Goal: Information Seeking & Learning: Check status

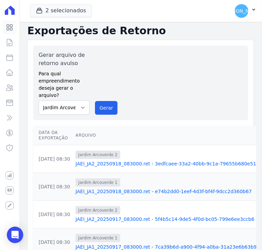
click at [12, 25] on icon at bounding box center [9, 27] width 8 height 8
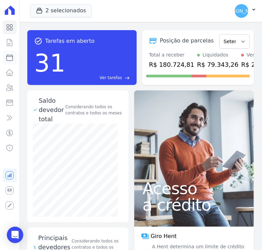
click at [9, 55] on icon at bounding box center [9, 57] width 8 height 8
select select
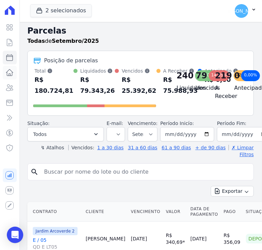
click at [8, 71] on icon at bounding box center [9, 72] width 8 height 8
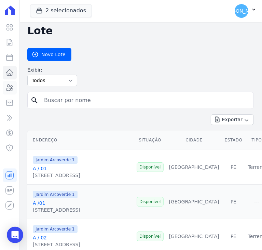
click at [10, 90] on icon at bounding box center [9, 87] width 8 height 8
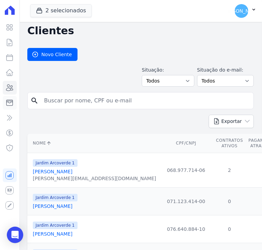
click at [12, 104] on icon at bounding box center [9, 103] width 8 height 8
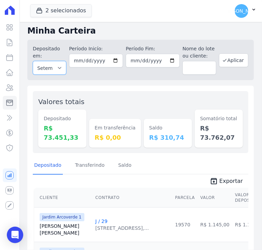
click at [61, 62] on select "Todos os meses Fevereiro/2020 Março/2020 Abril/2020 Maio/2020 Junho/2020 Julho/…" at bounding box center [50, 68] width 34 height 14
select select "08/2025"
click at [33, 61] on select "Todos os meses Fevereiro/2020 Março/2020 Abril/2020 Maio/2020 Junho/2020 Julho/…" at bounding box center [50, 68] width 34 height 14
click at [78, 62] on input "date" at bounding box center [96, 61] width 54 height 14
type input "[DATE]"
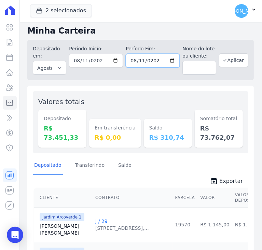
type input "[DATE]"
click at [226, 66] on button "Aplicar" at bounding box center [233, 60] width 29 height 14
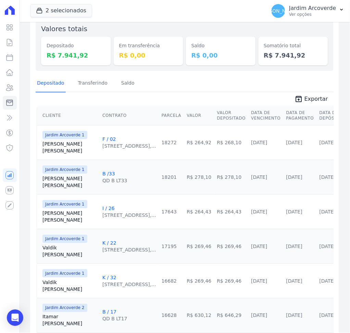
scroll to position [68, 0]
drag, startPoint x: 252, startPoint y: 0, endPoint x: 132, endPoint y: 145, distance: 187.7
click at [132, 145] on div "[STREET_ADDRESS],..." at bounding box center [129, 145] width 54 height 7
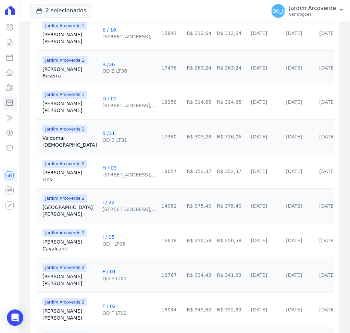
scroll to position [661, 0]
click at [110, 138] on div "QD B LT31" at bounding box center [114, 140] width 25 height 7
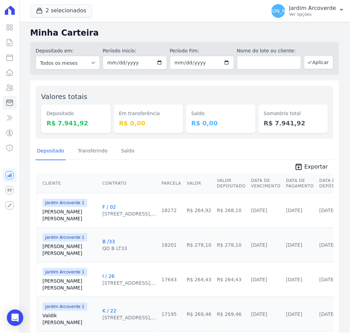
scroll to position [0, 0]
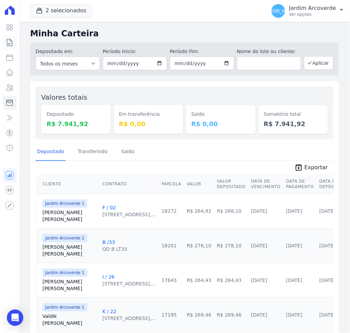
click at [9, 41] on icon at bounding box center [9, 42] width 8 height 8
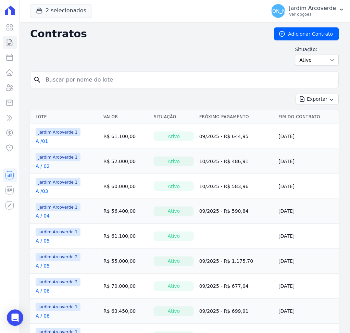
click at [105, 72] on div "search" at bounding box center [184, 79] width 309 height 17
click at [113, 76] on input "search" at bounding box center [188, 80] width 294 height 14
type input "g / 01"
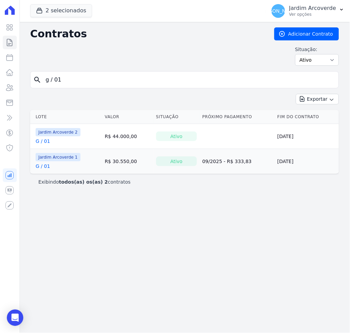
click at [44, 167] on link "G / 01" at bounding box center [43, 166] width 14 height 7
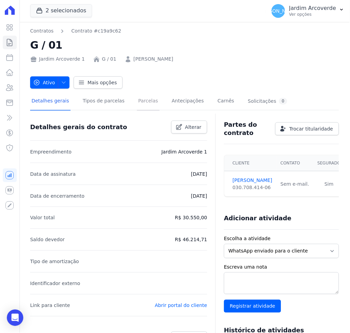
click at [140, 99] on link "Parcelas" at bounding box center [148, 101] width 23 height 18
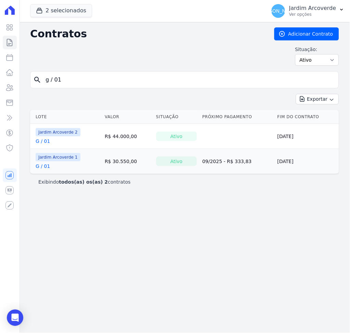
click at [38, 138] on link "G / 01" at bounding box center [43, 141] width 14 height 7
click at [43, 143] on link "G / 01" at bounding box center [43, 141] width 14 height 7
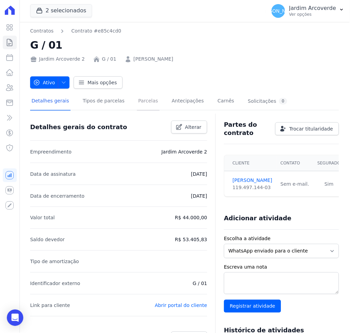
click at [138, 104] on link "Parcelas" at bounding box center [148, 101] width 23 height 18
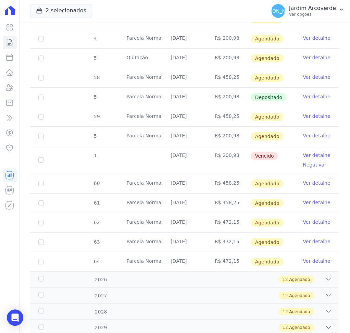
scroll to position [642, 0]
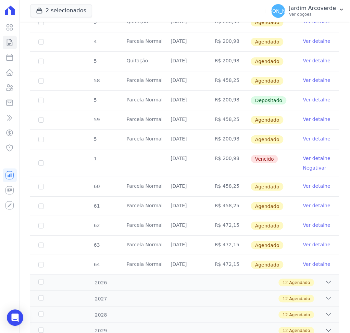
drag, startPoint x: 211, startPoint y: 156, endPoint x: 238, endPoint y: 162, distance: 28.0
click at [238, 162] on td "R$ 200,98" at bounding box center [228, 162] width 44 height 27
click at [224, 160] on td "R$ 200,98" at bounding box center [228, 162] width 44 height 27
click at [222, 161] on td "R$ 200,98" at bounding box center [228, 162] width 44 height 27
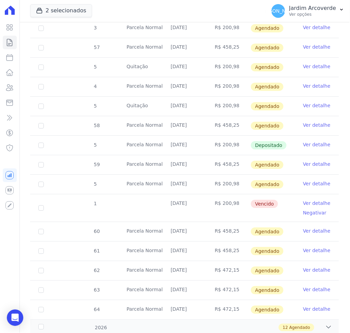
scroll to position [596, 0]
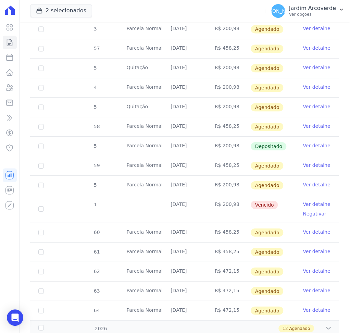
click at [262, 146] on link "Ver detalhe" at bounding box center [316, 145] width 27 height 7
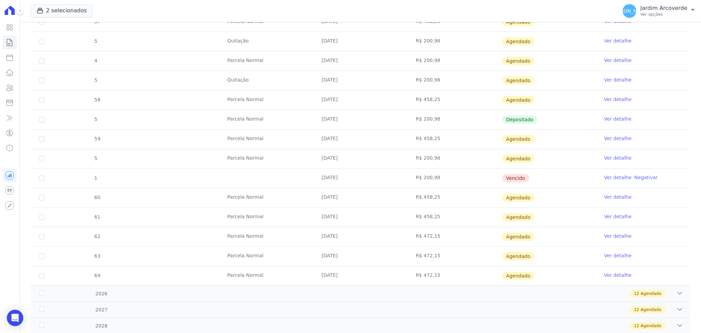
scroll to position [593, 0]
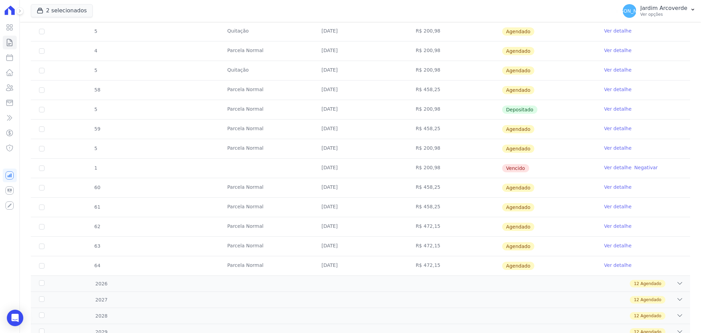
click at [262, 165] on link "Ver detalhe" at bounding box center [617, 167] width 27 height 7
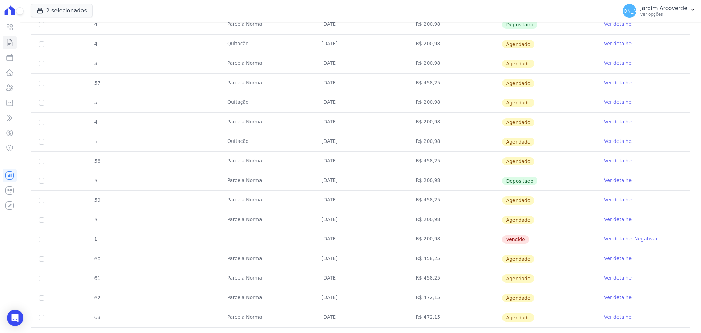
scroll to position [548, 0]
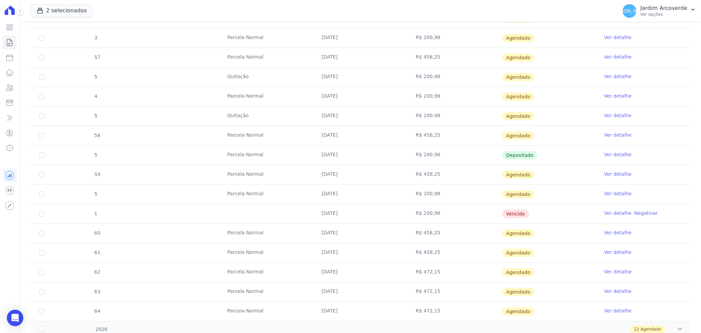
click at [262, 210] on link "Ver detalhe" at bounding box center [617, 212] width 27 height 7
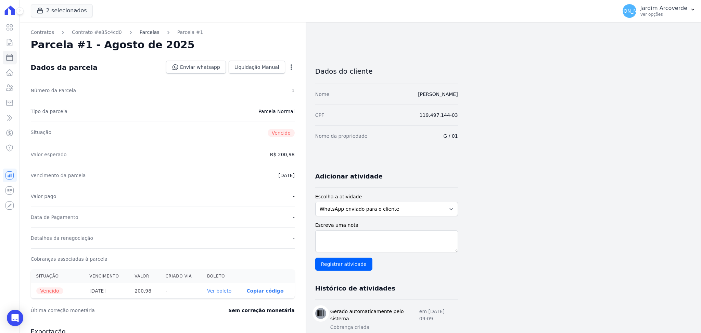
click at [140, 30] on link "Parcelas" at bounding box center [150, 32] width 20 height 7
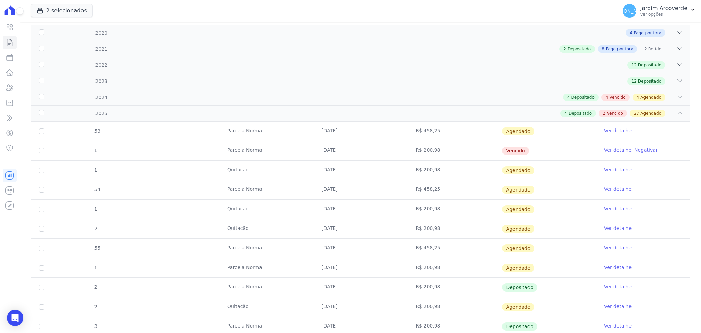
scroll to position [182, 0]
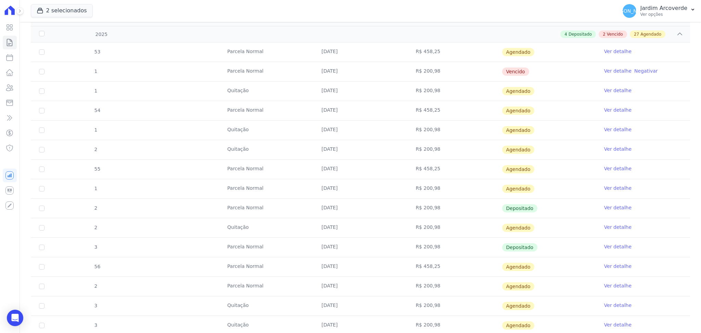
click at [262, 208] on span "Depositado" at bounding box center [520, 208] width 36 height 8
click at [262, 248] on span "Depositado" at bounding box center [520, 247] width 36 height 8
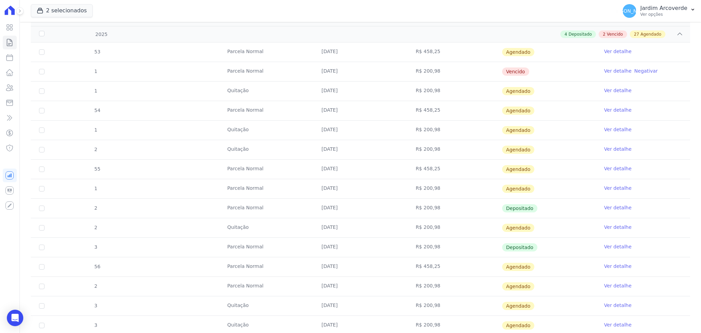
click at [262, 248] on span "Depositado" at bounding box center [520, 247] width 36 height 8
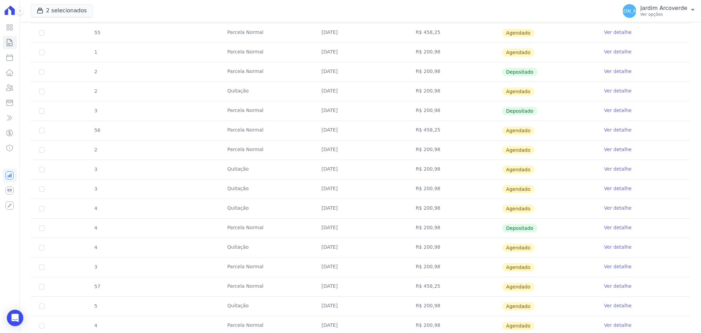
scroll to position [319, 0]
click at [262, 226] on span "Depositado" at bounding box center [520, 227] width 36 height 8
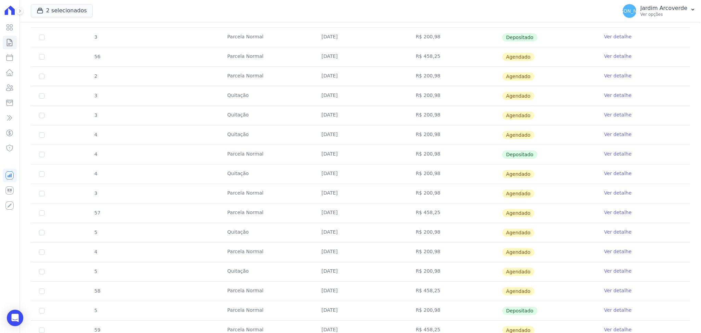
scroll to position [502, 0]
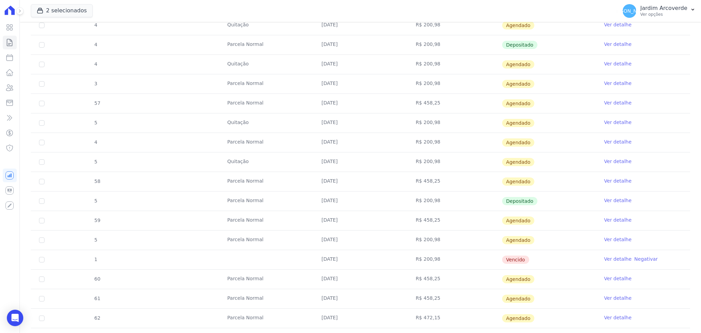
click at [262, 195] on td "Depositado" at bounding box center [549, 200] width 94 height 19
click at [262, 201] on span "Depositado" at bounding box center [520, 201] width 36 height 8
click at [262, 200] on link "Ver detalhe" at bounding box center [617, 200] width 27 height 7
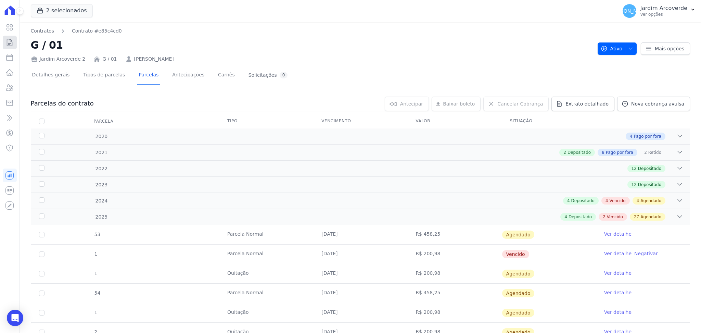
click at [12, 42] on icon at bounding box center [9, 42] width 8 height 8
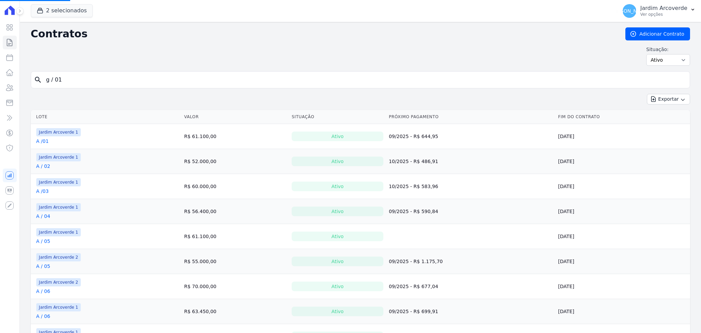
click at [154, 76] on input "g / 01" at bounding box center [364, 80] width 645 height 14
click at [154, 76] on input "search" at bounding box center [364, 80] width 645 height 14
type input "e / 03"
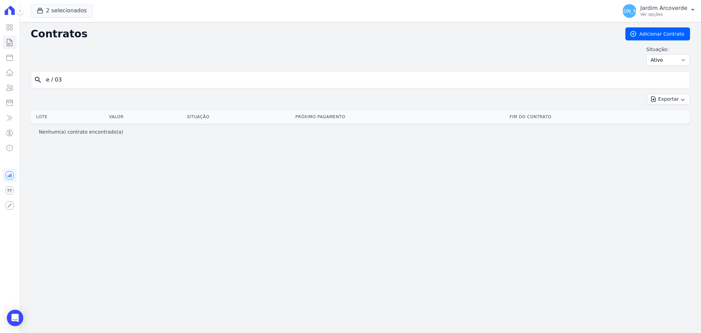
click at [54, 82] on input "e / 03" at bounding box center [364, 80] width 645 height 14
type input "e /03"
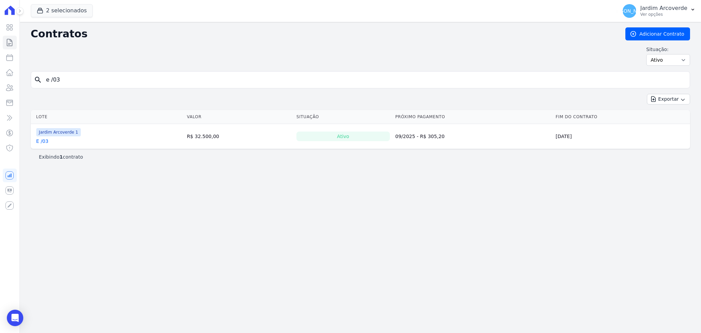
click at [41, 138] on link "E /03" at bounding box center [42, 141] width 12 height 7
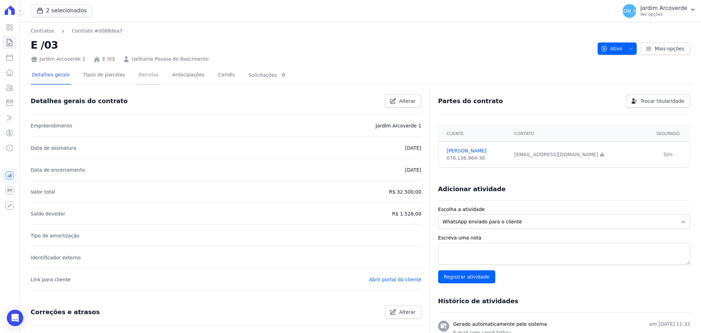
click at [144, 78] on link "Parcelas" at bounding box center [148, 75] width 23 height 18
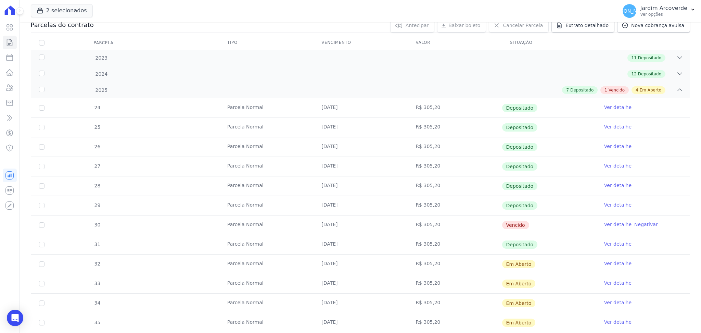
scroll to position [91, 0]
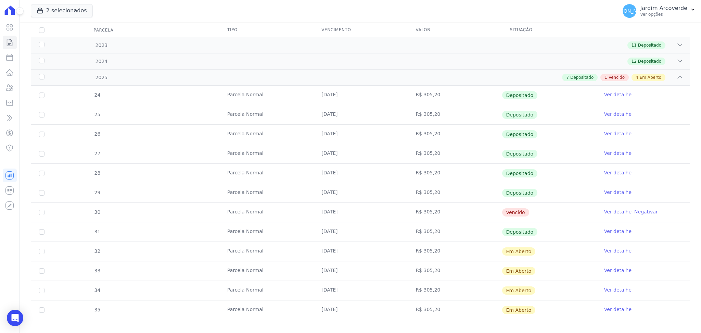
drag, startPoint x: 506, startPoint y: 211, endPoint x: 538, endPoint y: 211, distance: 31.8
click at [262, 211] on td "Vencido" at bounding box center [549, 212] width 94 height 19
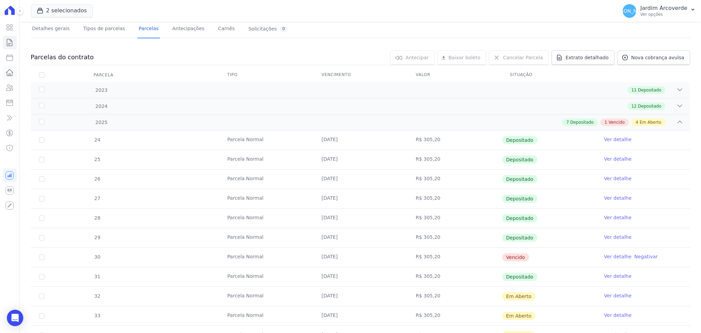
scroll to position [46, 0]
click at [10, 101] on icon at bounding box center [10, 103] width 6 height 6
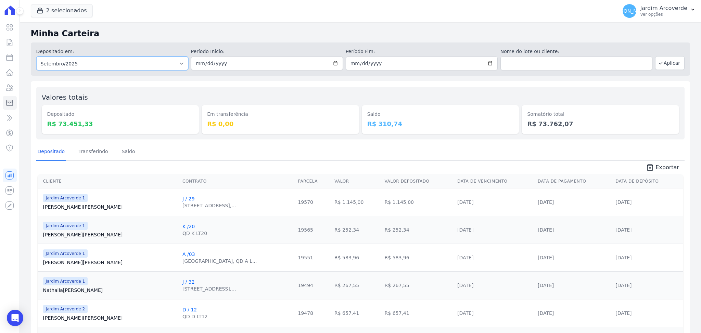
click at [168, 62] on select "Todos os meses Fevereiro/2020 Março/2020 Abril/2020 Maio/2020 Junho/2020 Julho/…" at bounding box center [112, 63] width 152 height 14
select select "08/2025"
click at [36, 56] on select "Todos os meses Fevereiro/2020 Março/2020 Abril/2020 Maio/2020 Junho/2020 Julho/…" at bounding box center [112, 63] width 152 height 14
click at [197, 60] on input "date" at bounding box center [267, 63] width 152 height 14
type input "2025-08-15"
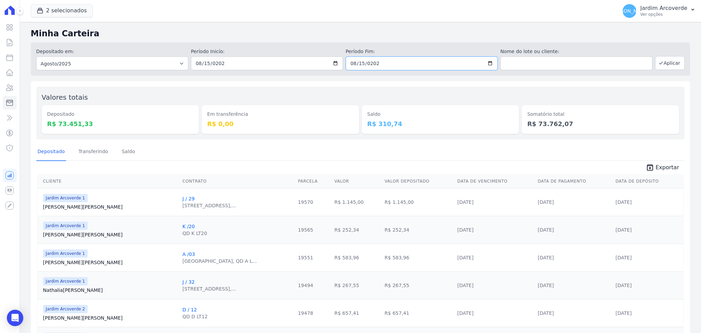
type input "2025-08-15"
click at [262, 60] on button "Aplicar" at bounding box center [669, 63] width 29 height 14
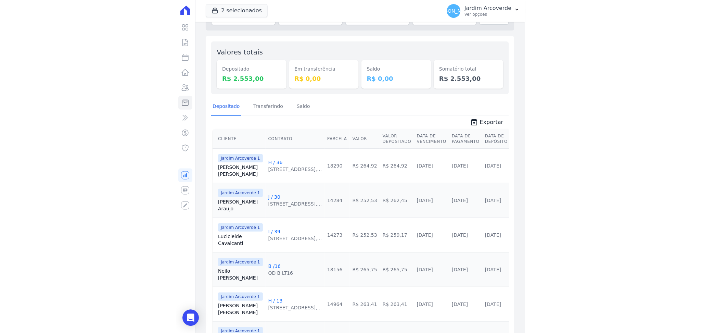
scroll to position [46, 0]
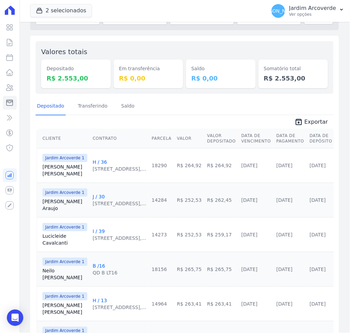
click at [100, 228] on link "I / 39" at bounding box center [99, 230] width 12 height 5
